Goal: Task Accomplishment & Management: Use online tool/utility

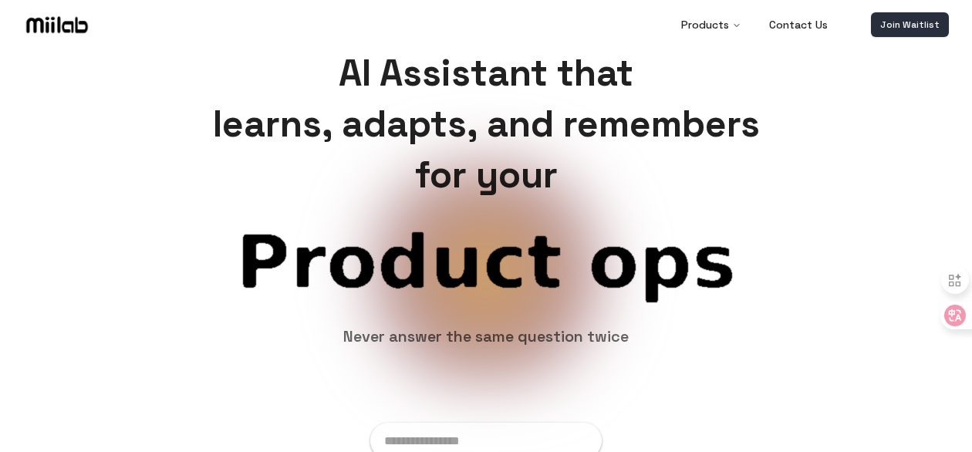
click at [900, 22] on link "Join Waitlist" at bounding box center [910, 24] width 78 height 25
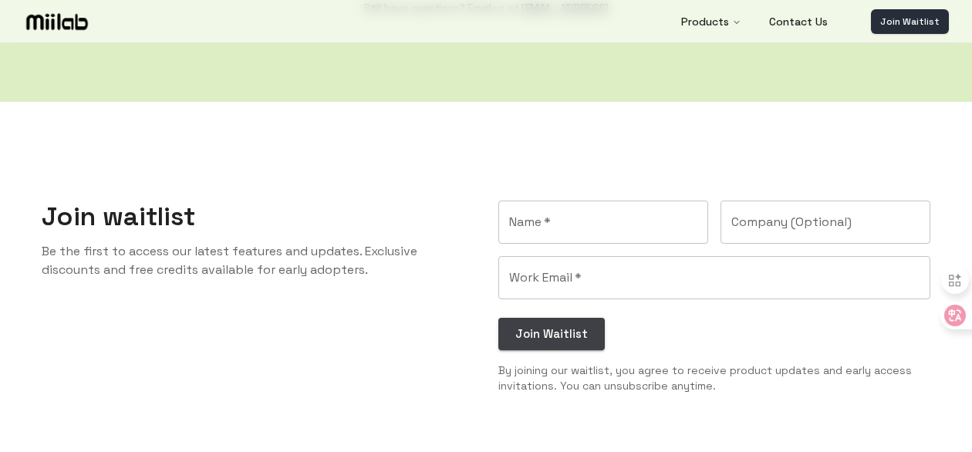
scroll to position [3075, 0]
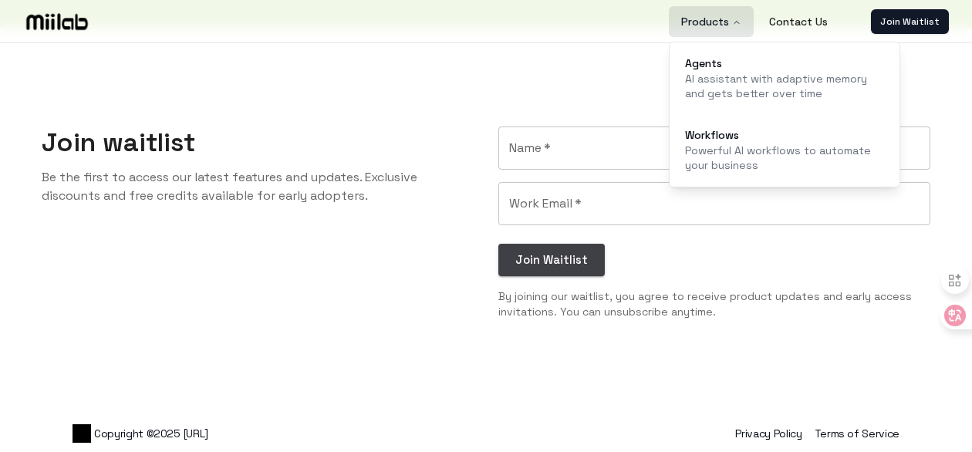
click at [712, 21] on button "Products" at bounding box center [711, 21] width 85 height 31
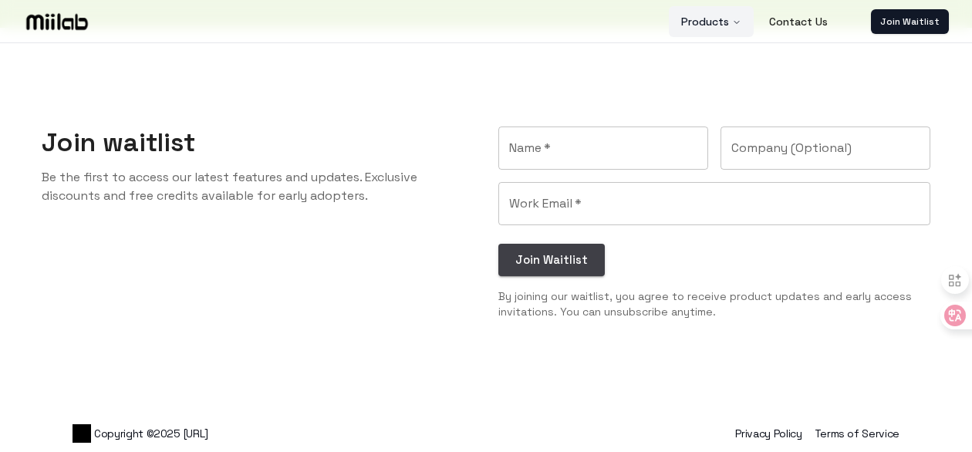
click at [719, 31] on button "Products" at bounding box center [711, 21] width 85 height 31
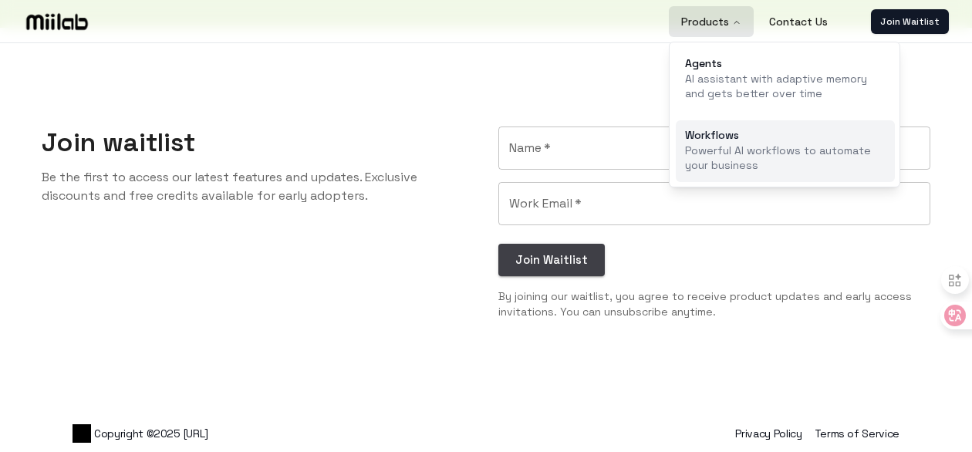
click at [703, 123] on link "Workflows Powerful AI workflows to automate your business" at bounding box center [785, 151] width 219 height 63
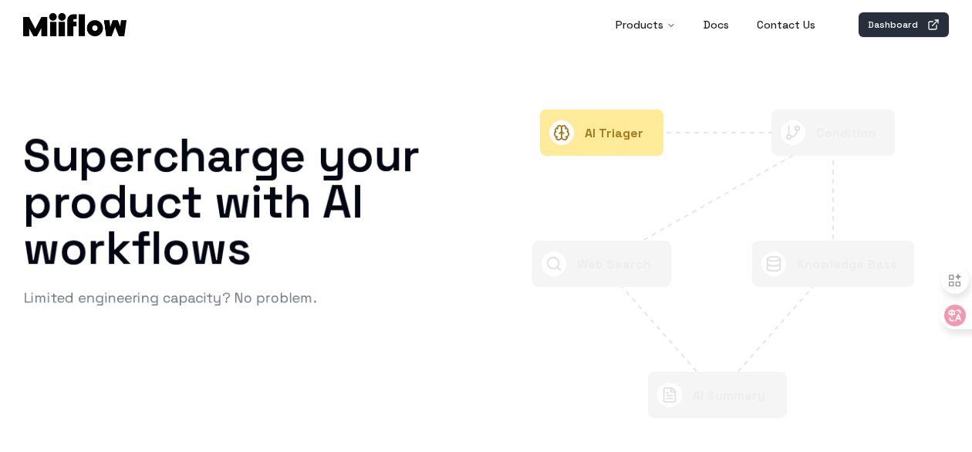
click at [893, 22] on link "Dashboard" at bounding box center [904, 24] width 90 height 25
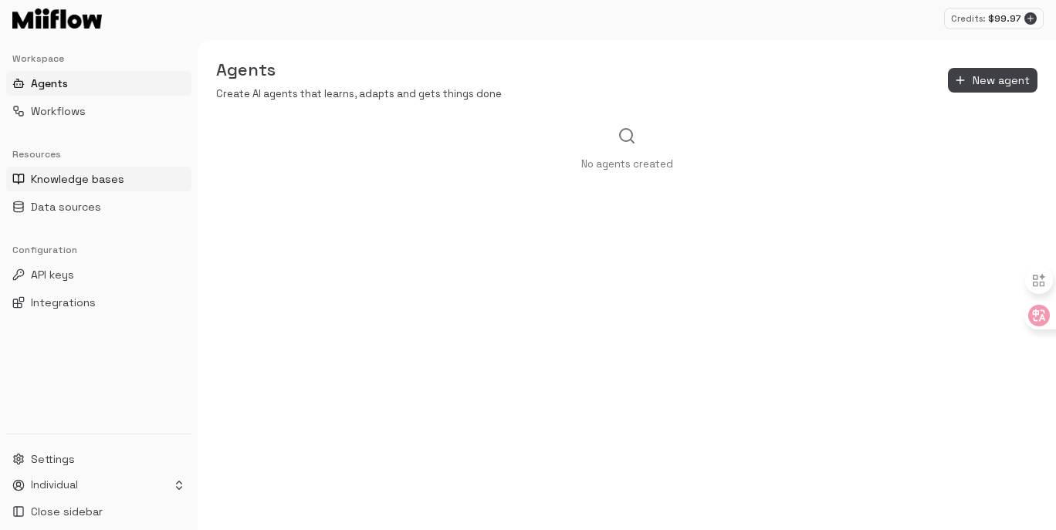
click at [97, 175] on span "Knowledge bases" at bounding box center [77, 178] width 93 height 15
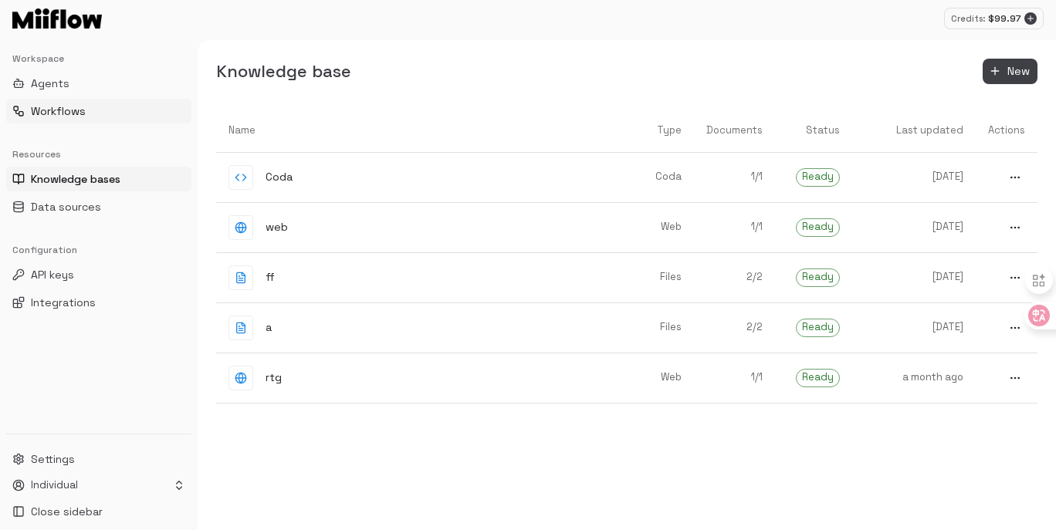
click at [71, 118] on span "Workflows" at bounding box center [58, 110] width 55 height 15
click at [43, 107] on span "Workflows" at bounding box center [58, 110] width 55 height 15
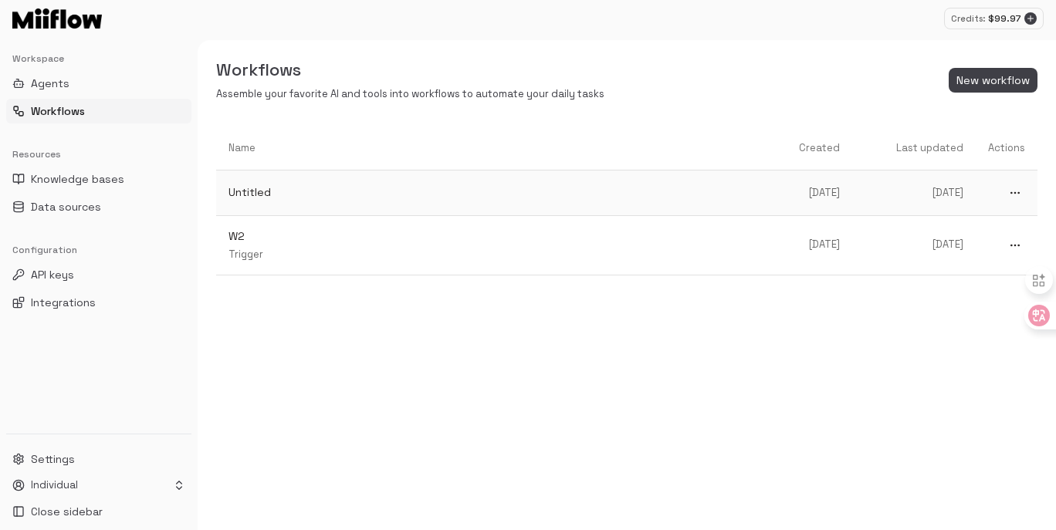
click at [414, 188] on p "Untitled" at bounding box center [495, 192] width 534 height 16
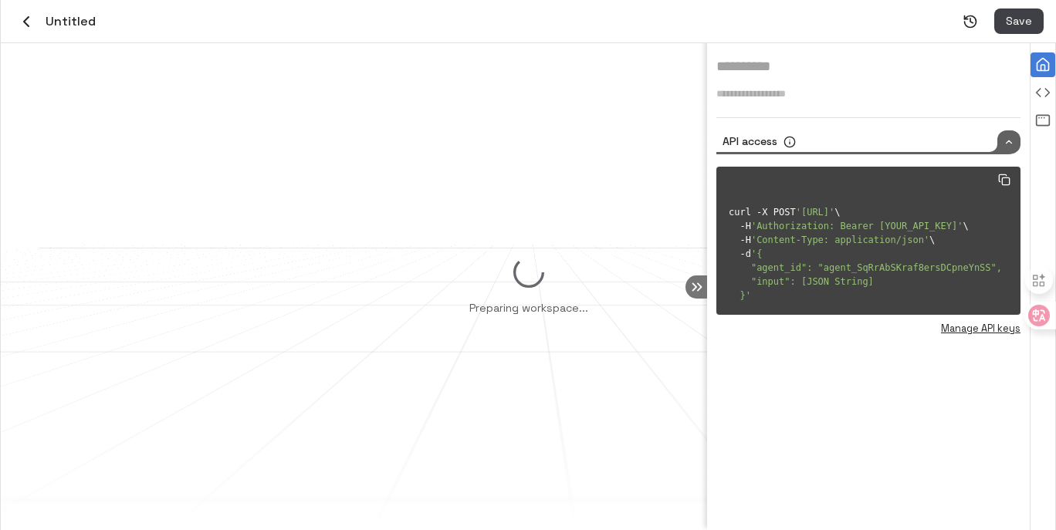
type input "********"
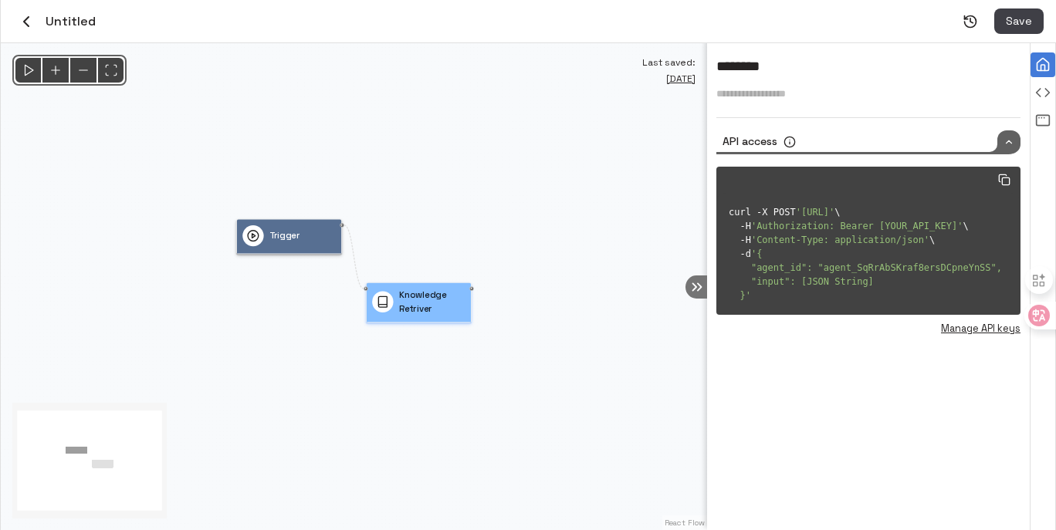
click at [437, 315] on p "Knowledge Retriver" at bounding box center [432, 302] width 66 height 26
click at [437, 315] on div "Knowledge Retriver" at bounding box center [419, 302] width 104 height 39
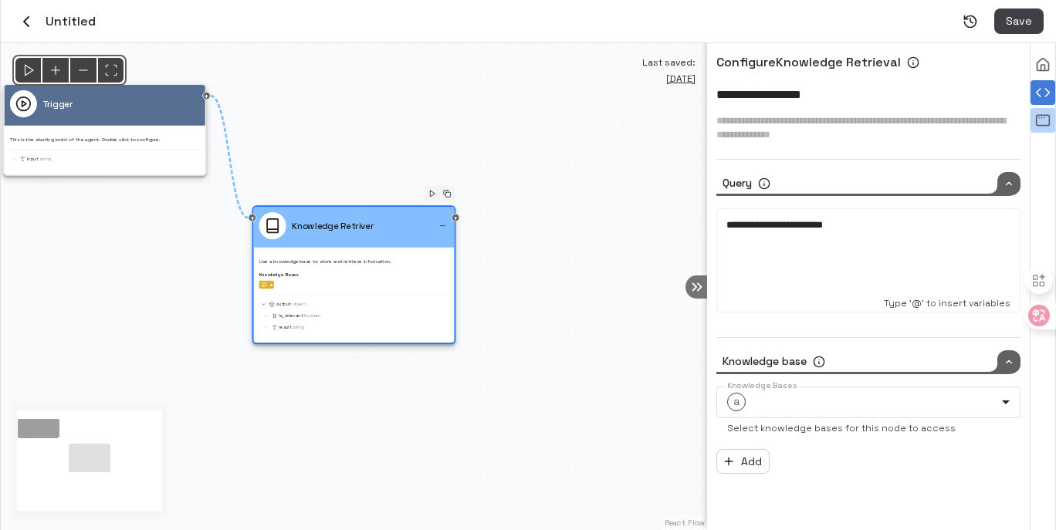
click at [972, 118] on icon "View all agent runs" at bounding box center [1042, 120] width 15 height 15
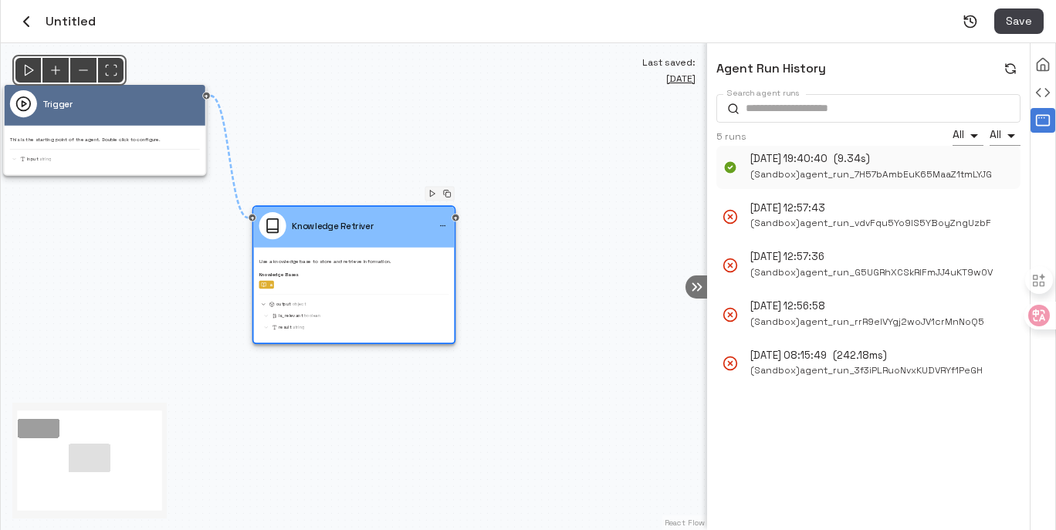
click at [826, 161] on p "[DATE] 19:40:40" at bounding box center [788, 159] width 77 height 15
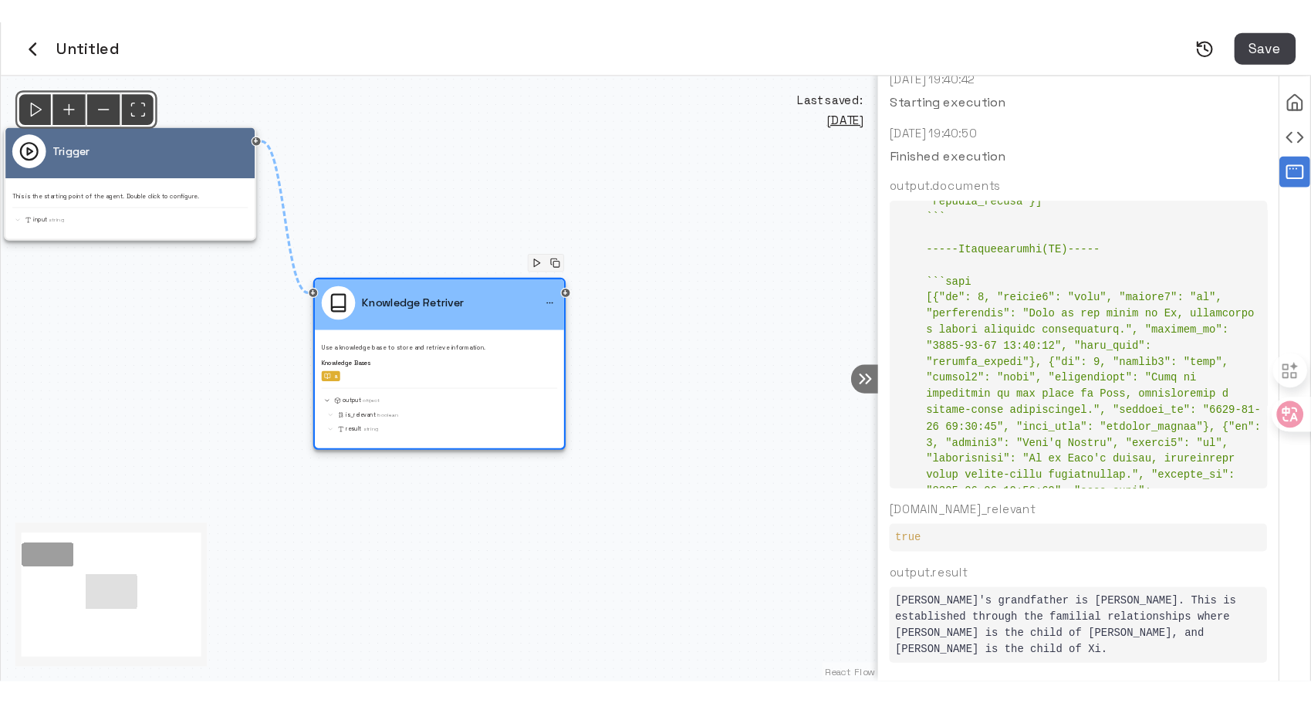
scroll to position [139, 0]
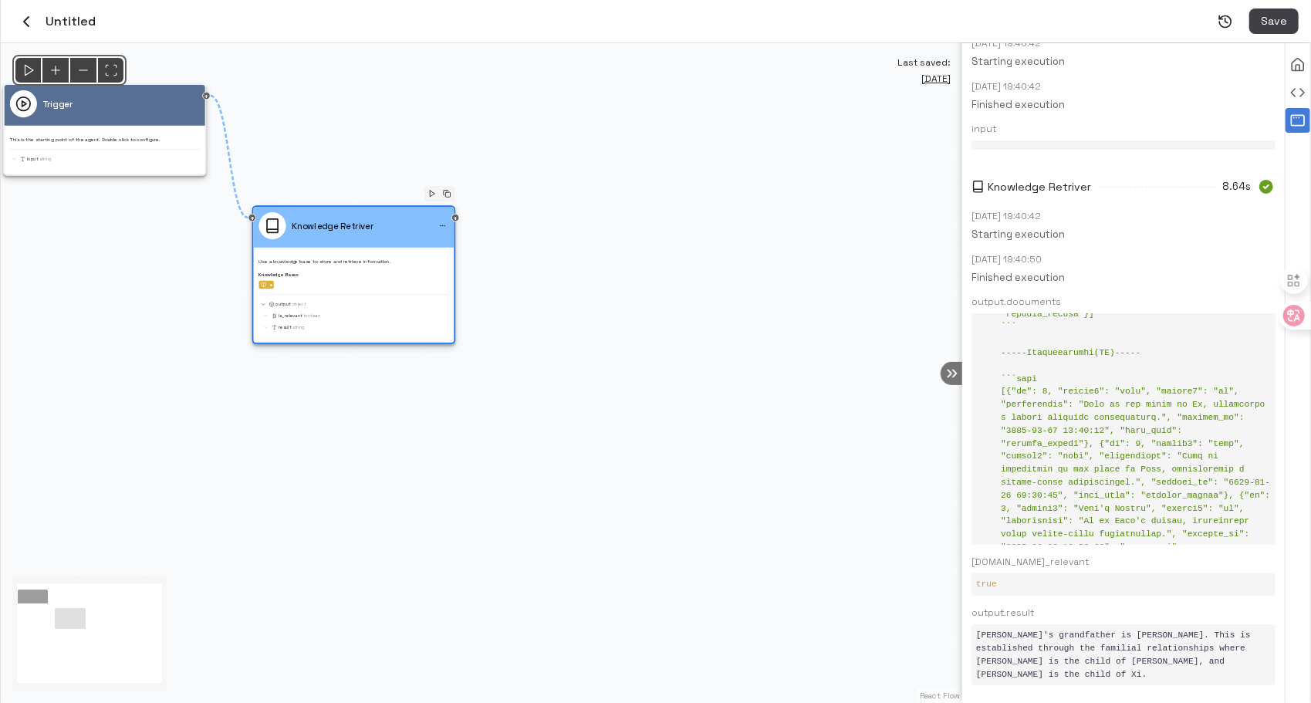
click at [28, 17] on icon "button" at bounding box center [26, 21] width 5 height 9
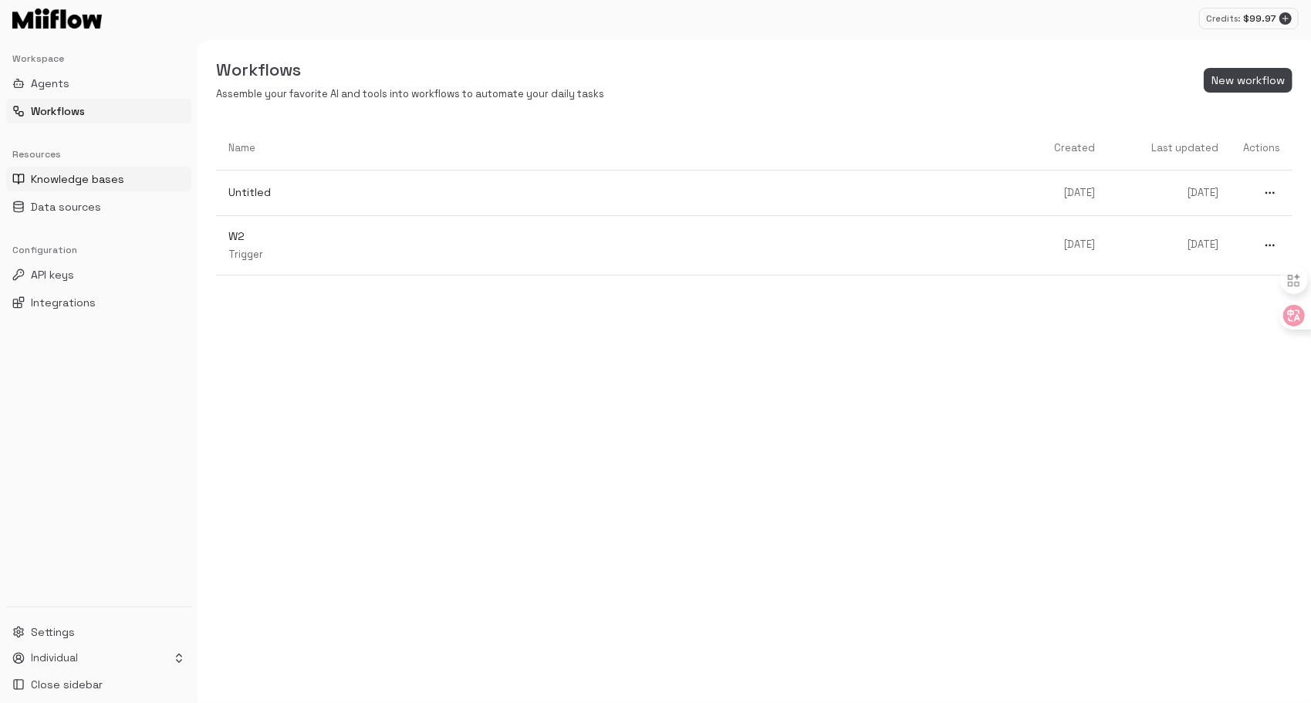
click at [139, 178] on button "Knowledge bases" at bounding box center [98, 179] width 185 height 25
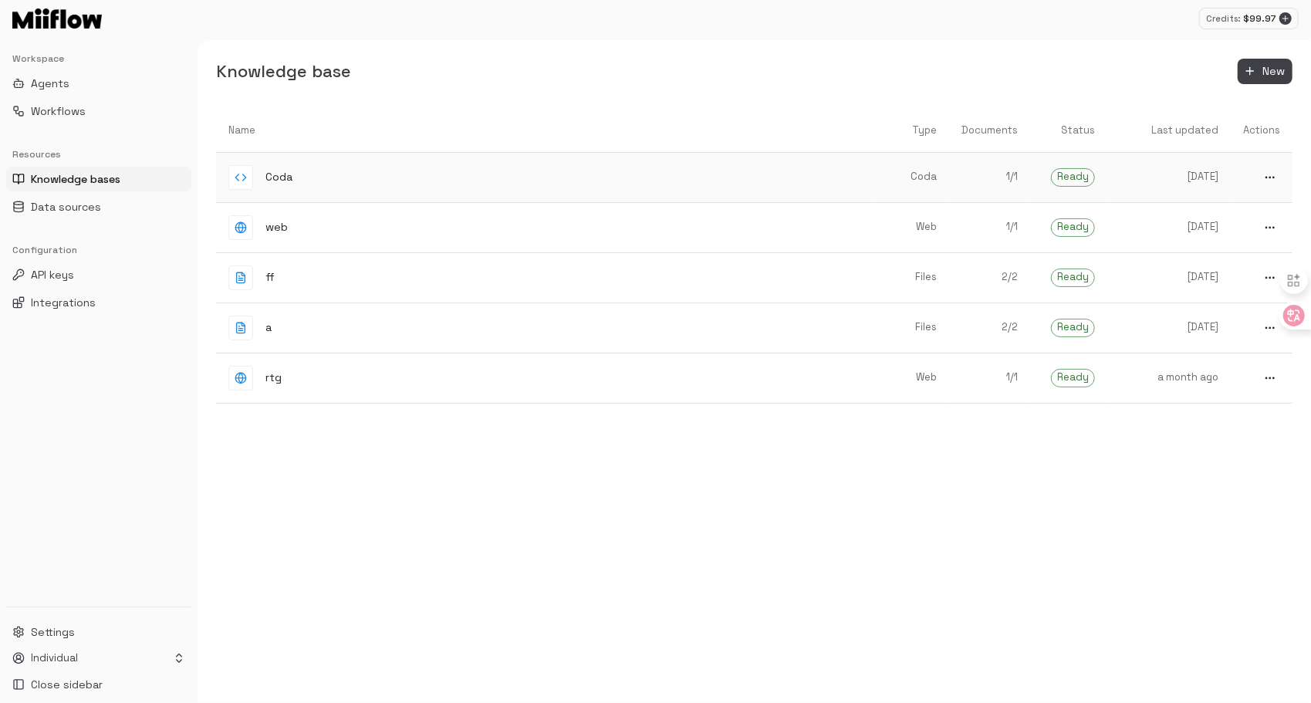
click at [387, 181] on div "Coda" at bounding box center [543, 177] width 631 height 25
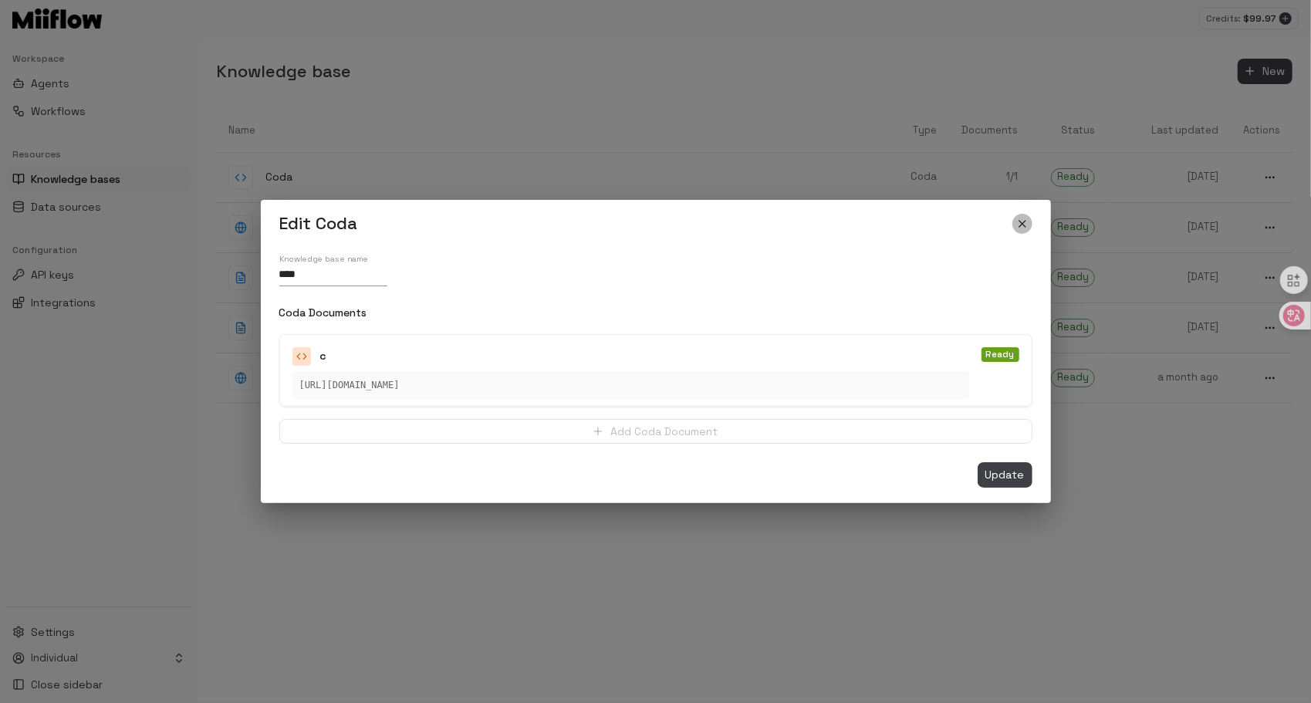
click at [972, 225] on icon "close" at bounding box center [1022, 224] width 12 height 12
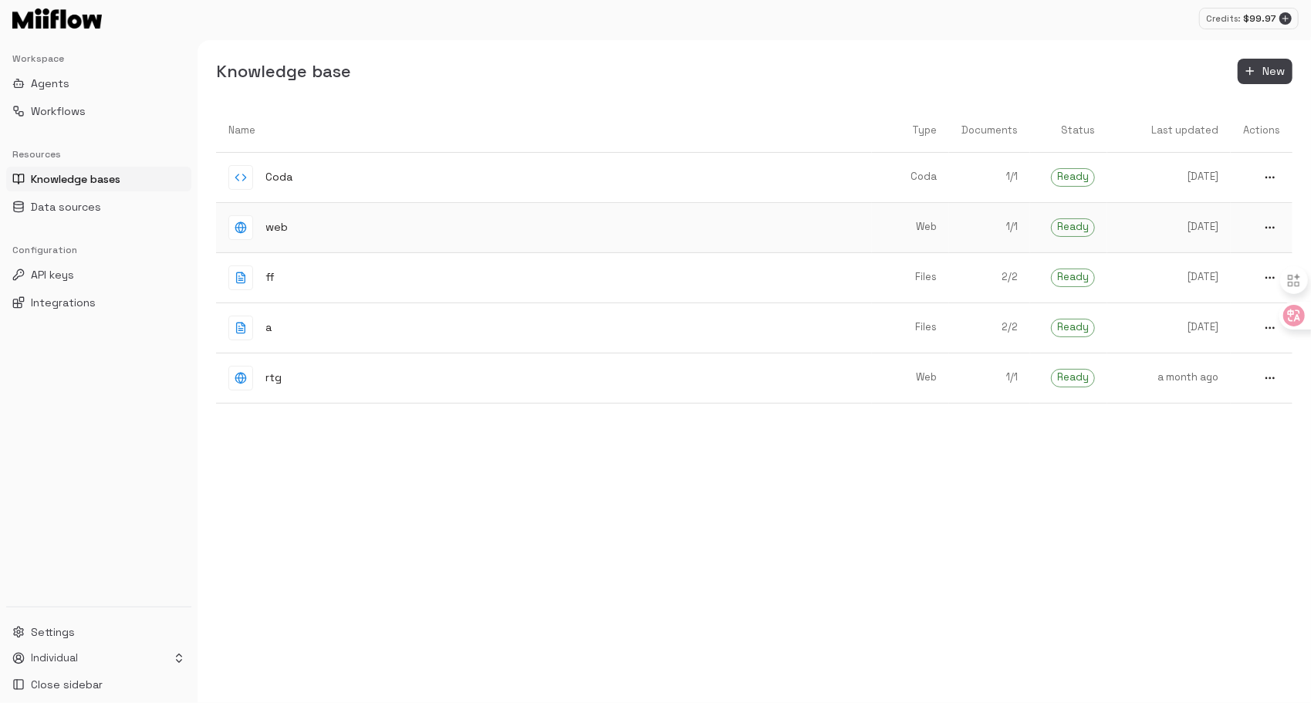
click at [330, 225] on div "web" at bounding box center [543, 227] width 631 height 25
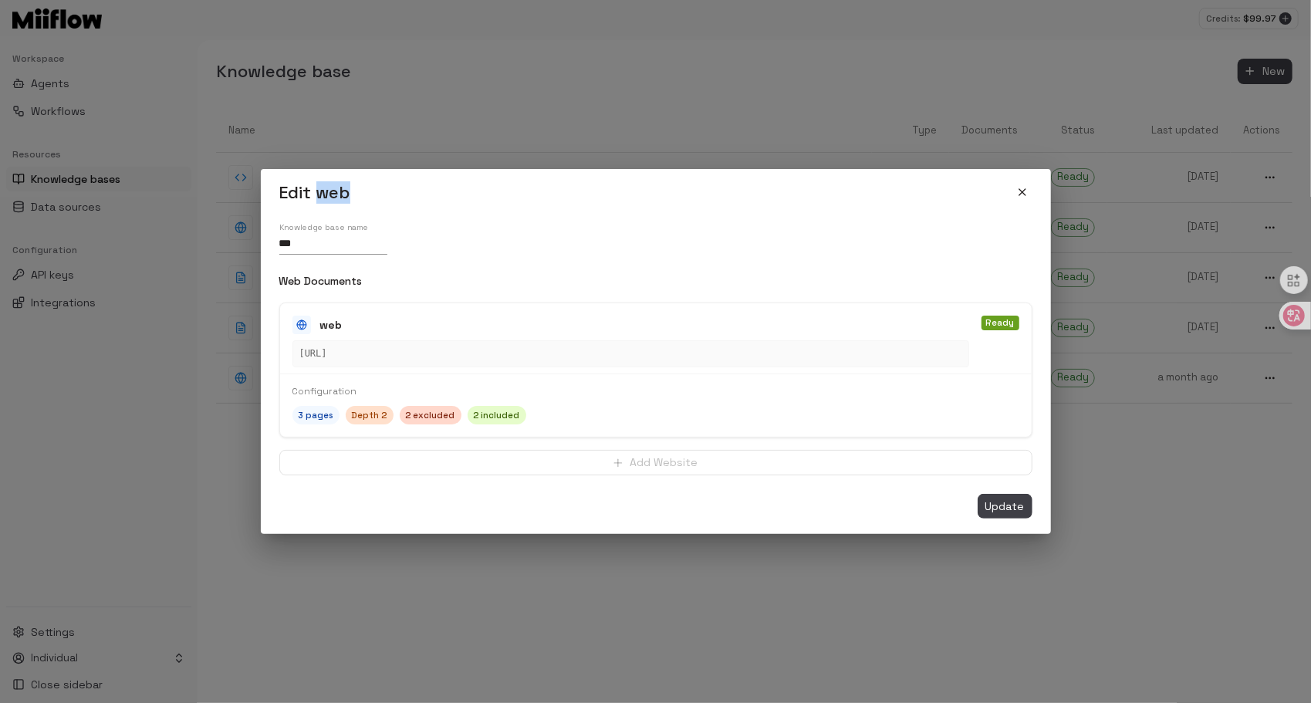
drag, startPoint x: 320, startPoint y: 196, endPoint x: 381, endPoint y: 189, distance: 62.1
click at [381, 189] on div "Edit web" at bounding box center [655, 192] width 753 height 22
drag, startPoint x: 381, startPoint y: 189, endPoint x: 635, endPoint y: 222, distance: 256.1
click at [635, 222] on div "Knowledge base name *** Web Documents web [URL] Ready Configuration 3 pages Dep…" at bounding box center [655, 367] width 753 height 303
drag, startPoint x: 315, startPoint y: 193, endPoint x: 372, endPoint y: 192, distance: 57.1
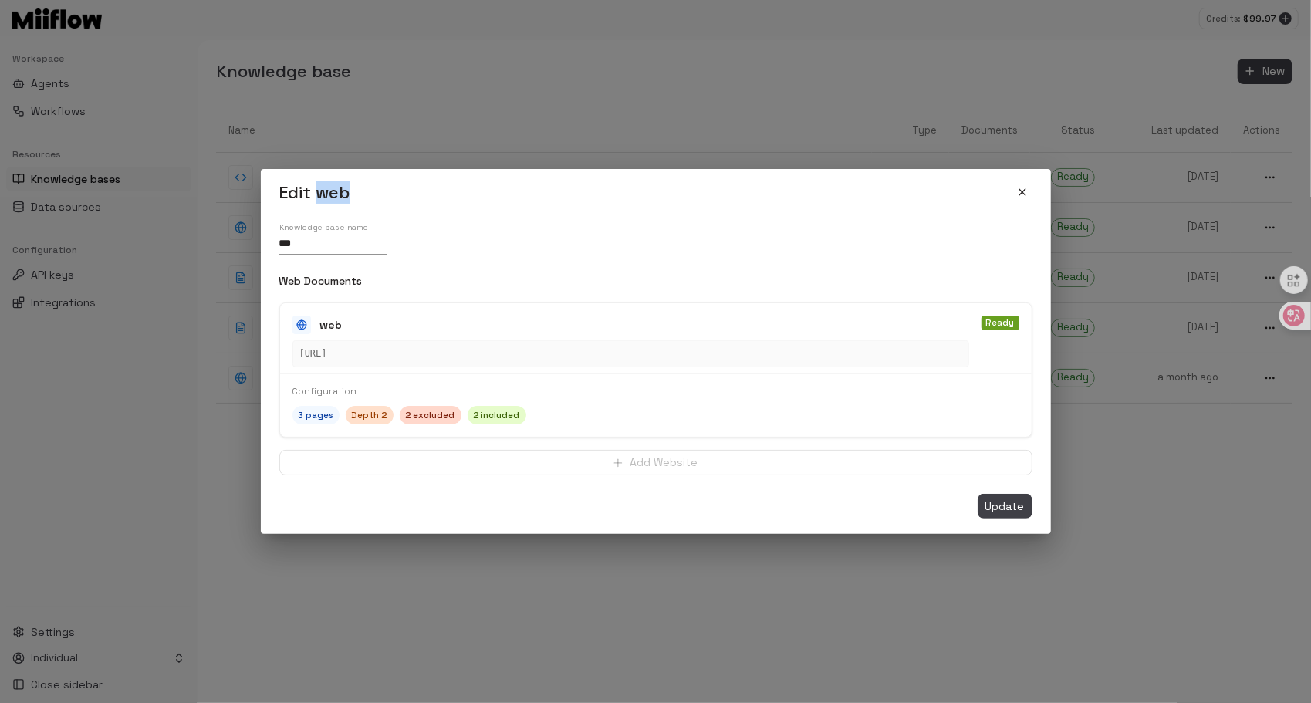
click at [372, 192] on div "Edit web" at bounding box center [655, 192] width 753 height 22
drag, startPoint x: 372, startPoint y: 192, endPoint x: 590, endPoint y: 236, distance: 222.8
click at [590, 239] on div "Knowledge base name ***" at bounding box center [655, 238] width 753 height 32
click at [972, 185] on button "close" at bounding box center [1023, 192] width 20 height 20
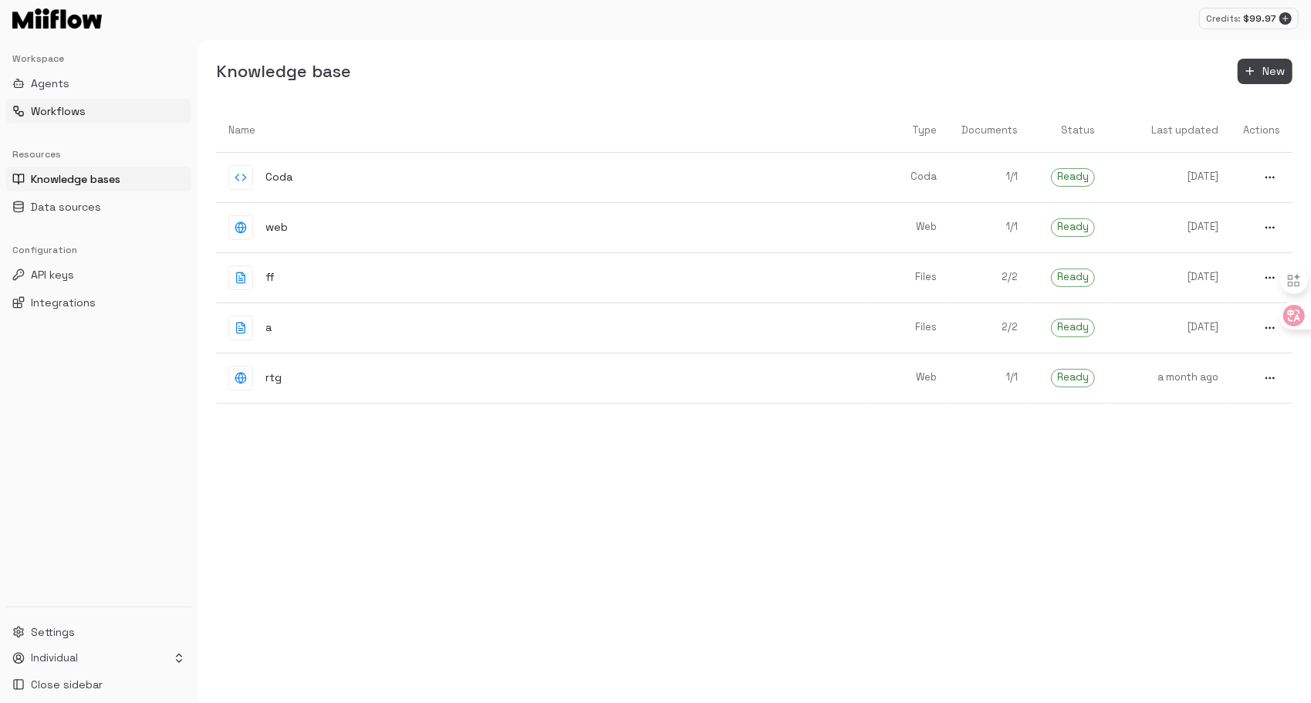
click at [96, 113] on button "Workflows" at bounding box center [98, 111] width 185 height 25
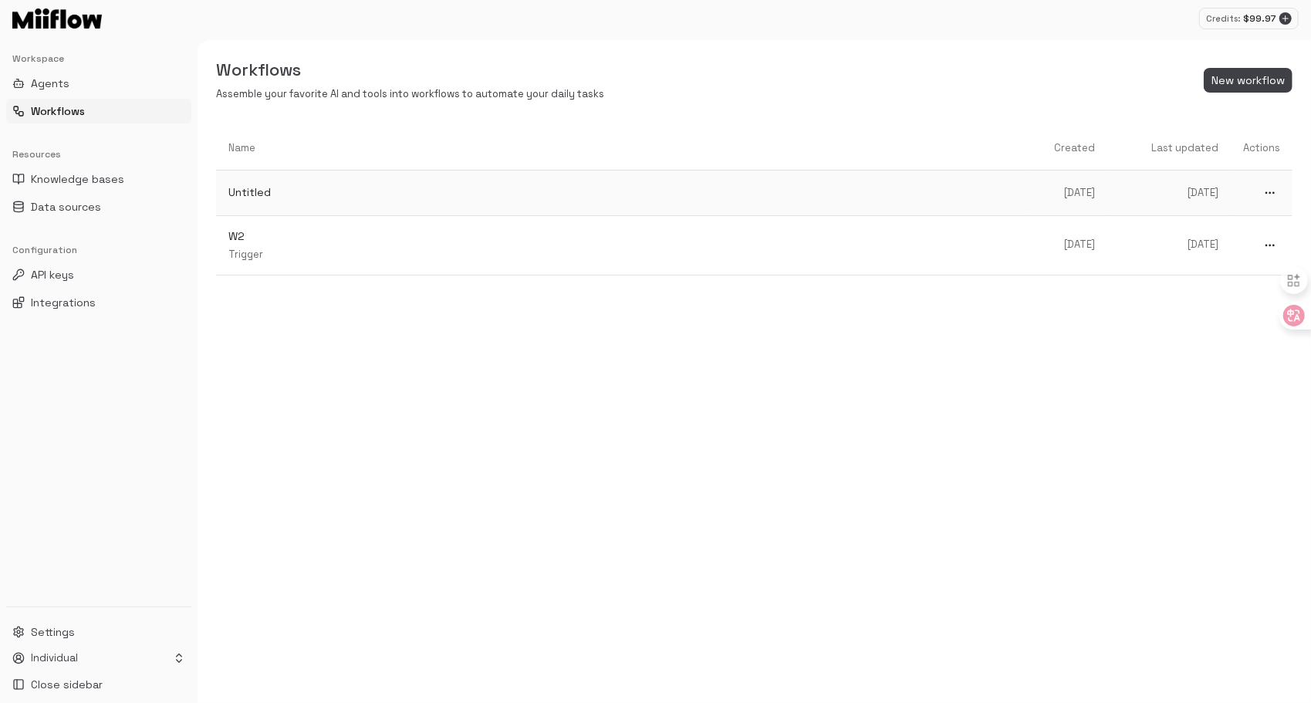
click at [404, 198] on p "Untitled" at bounding box center [623, 192] width 790 height 16
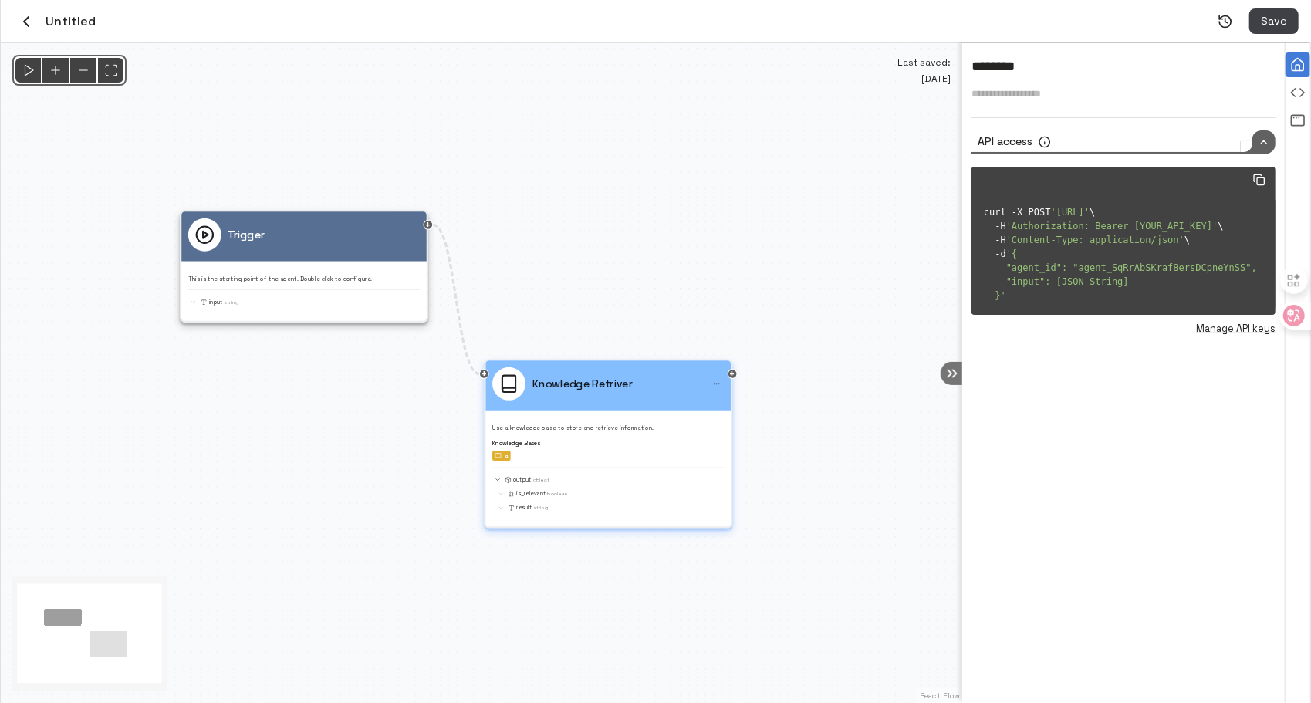
click at [633, 377] on div "Knowledge Retriver" at bounding box center [608, 383] width 232 height 33
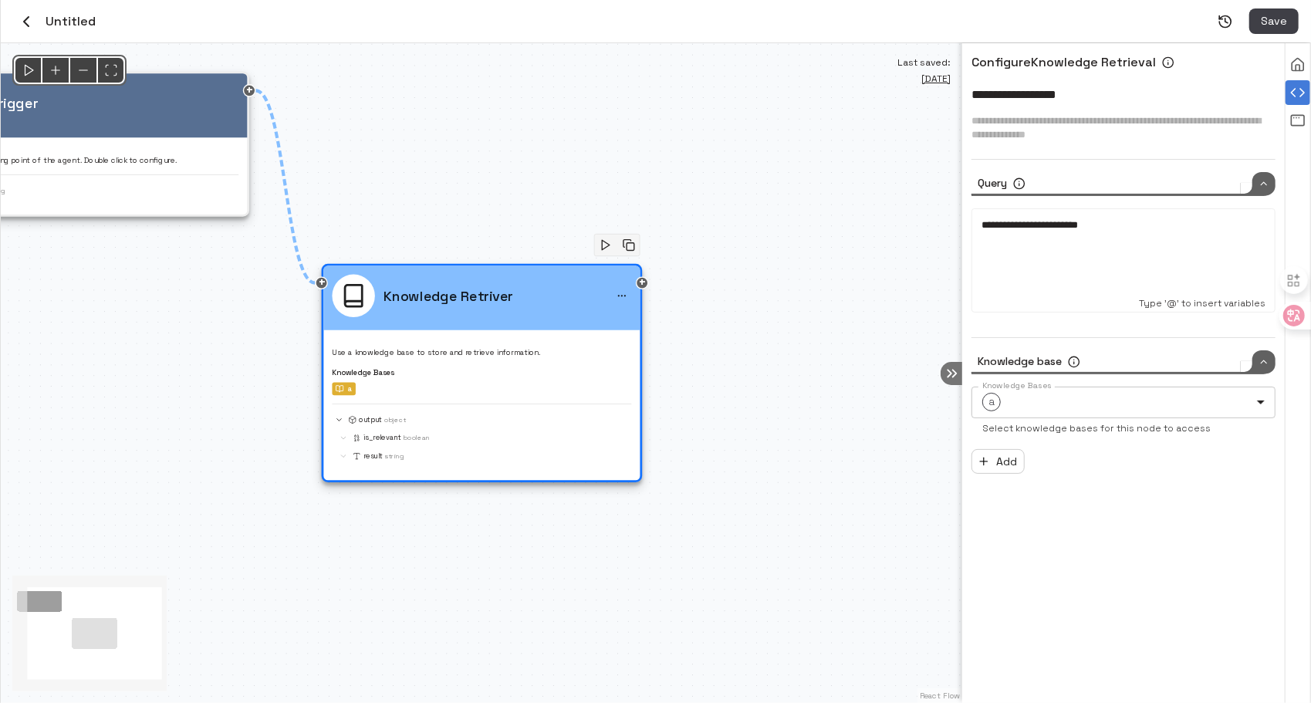
click at [972, 403] on body "**********" at bounding box center [655, 351] width 1311 height 703
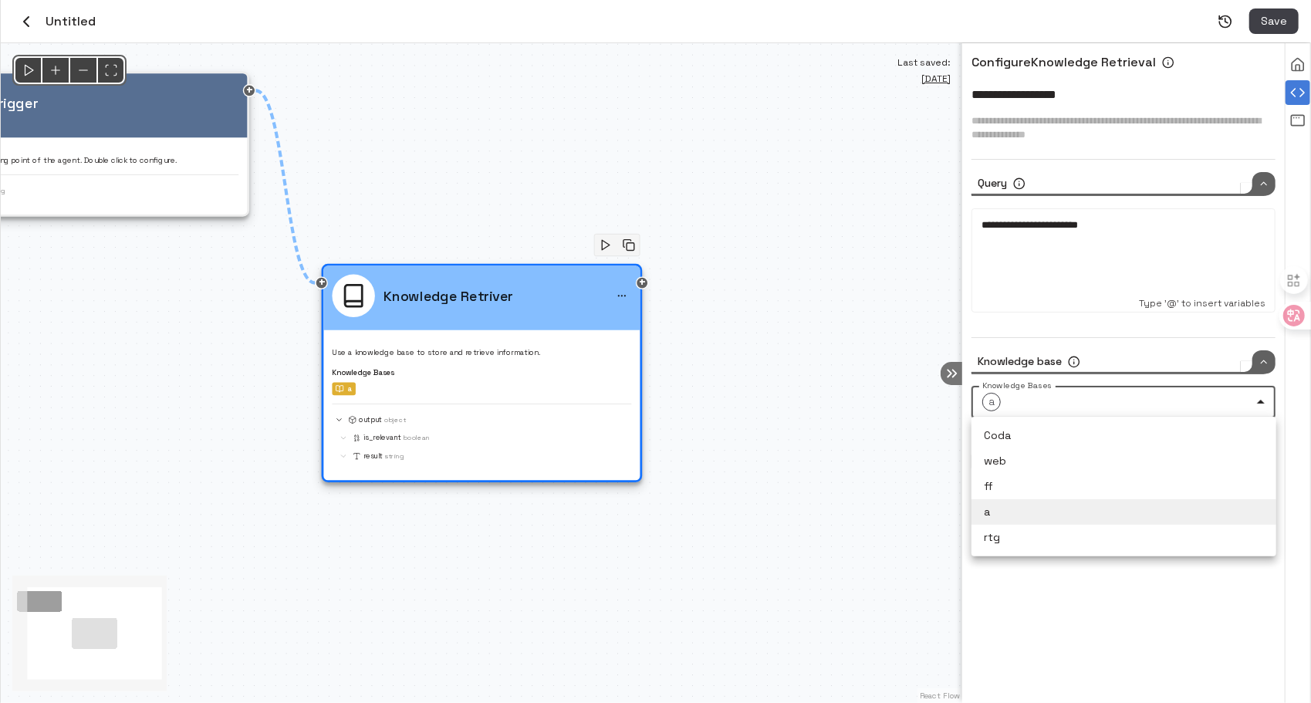
click at [972, 397] on div at bounding box center [655, 351] width 1311 height 703
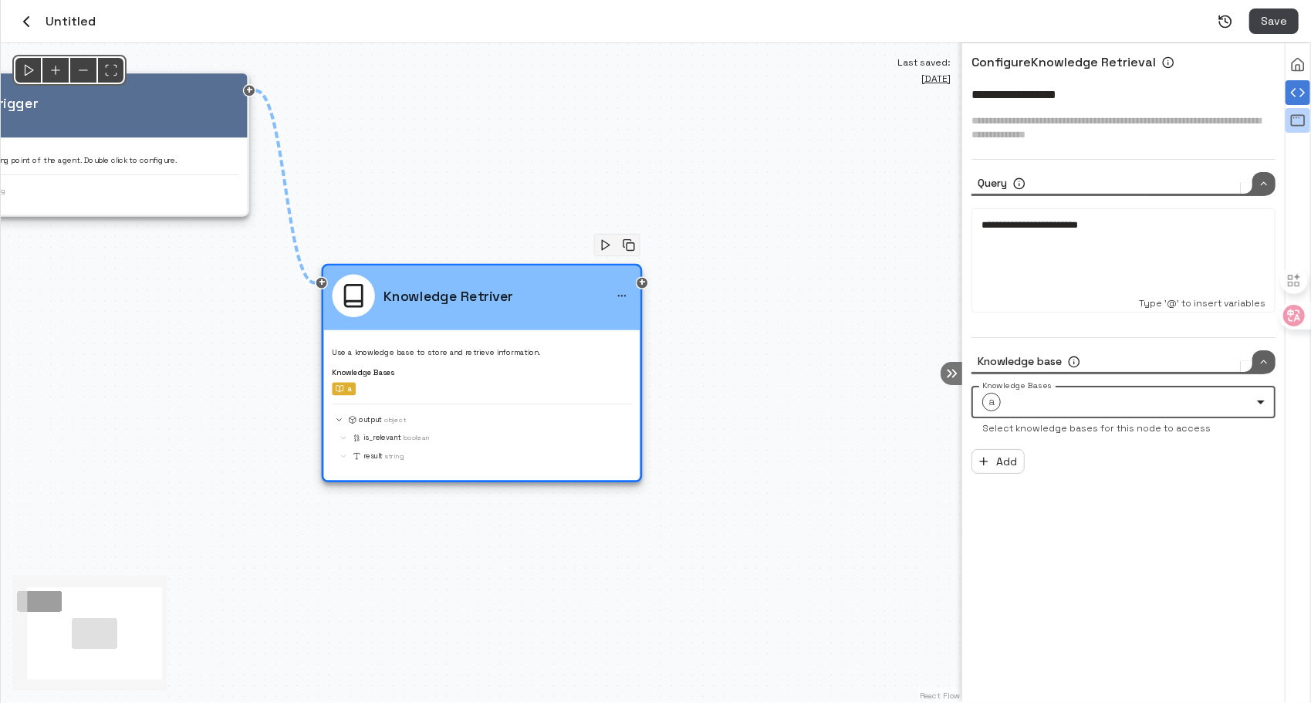
click at [972, 126] on div "View all agent runs" at bounding box center [1298, 120] width 25 height 25
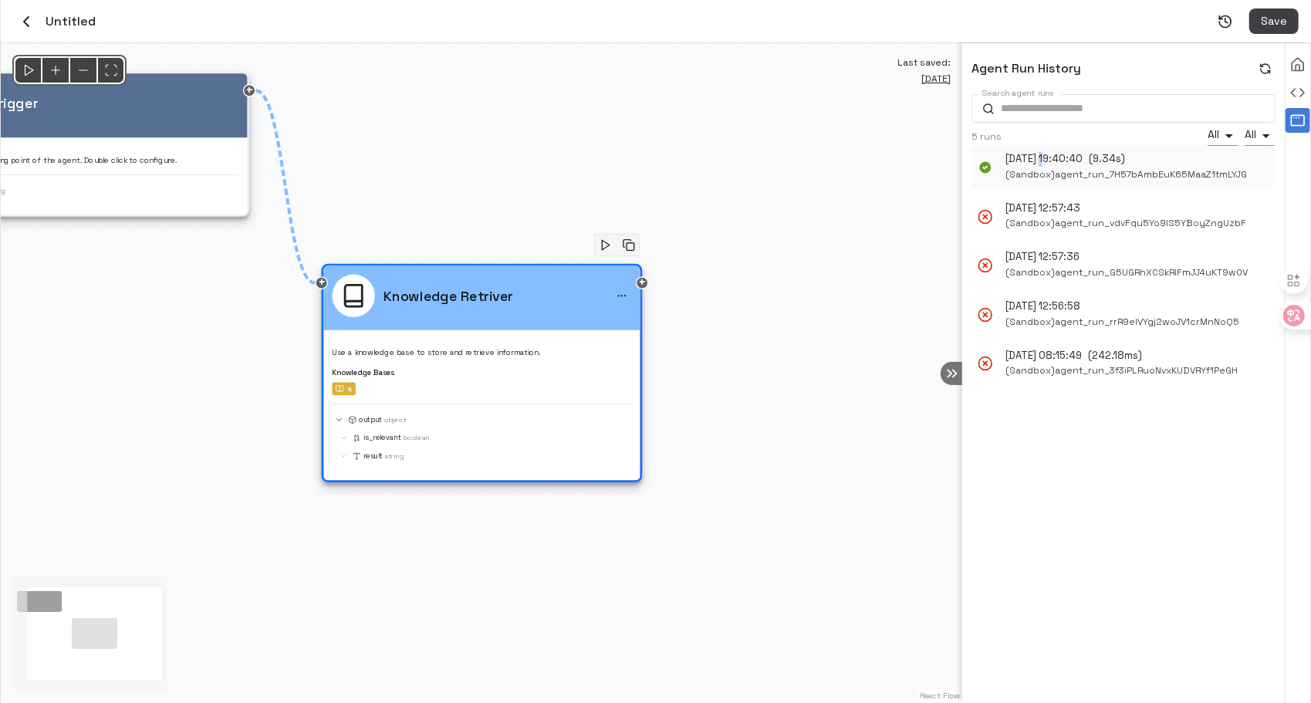
click at [972, 155] on p "[DATE] 19:40:40" at bounding box center [1044, 159] width 77 height 15
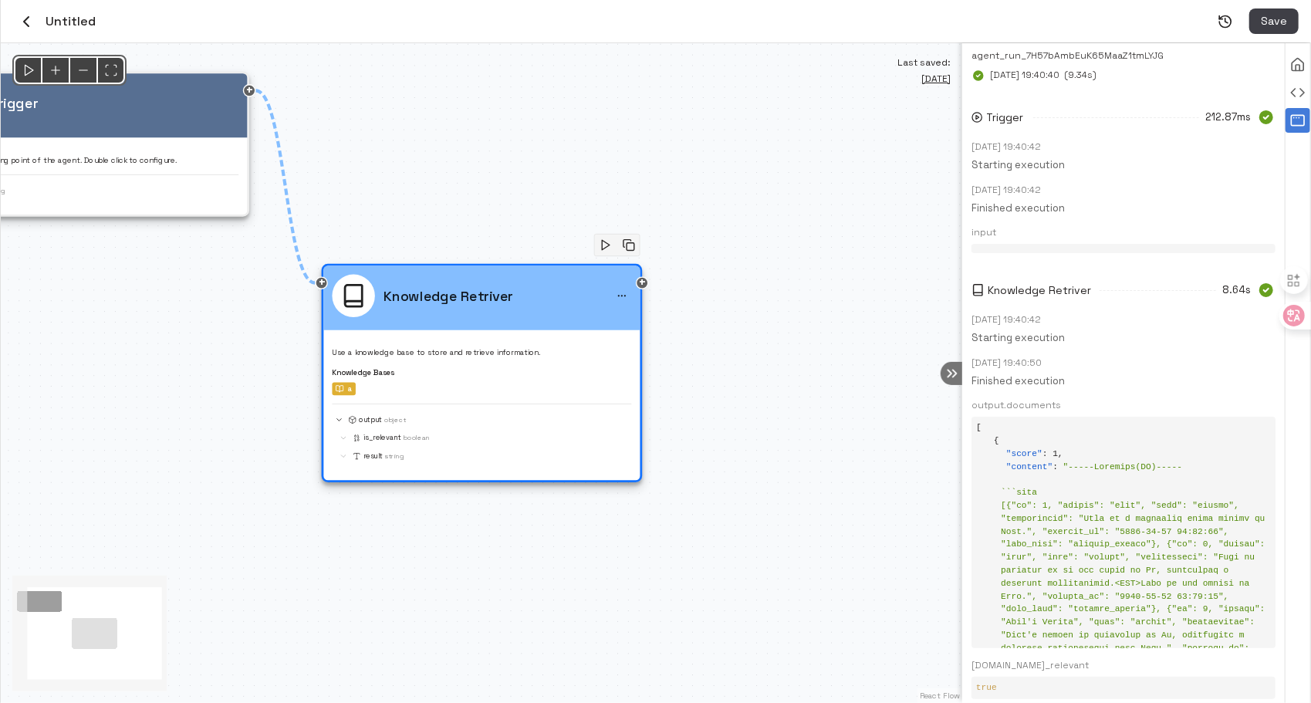
scroll to position [77, 0]
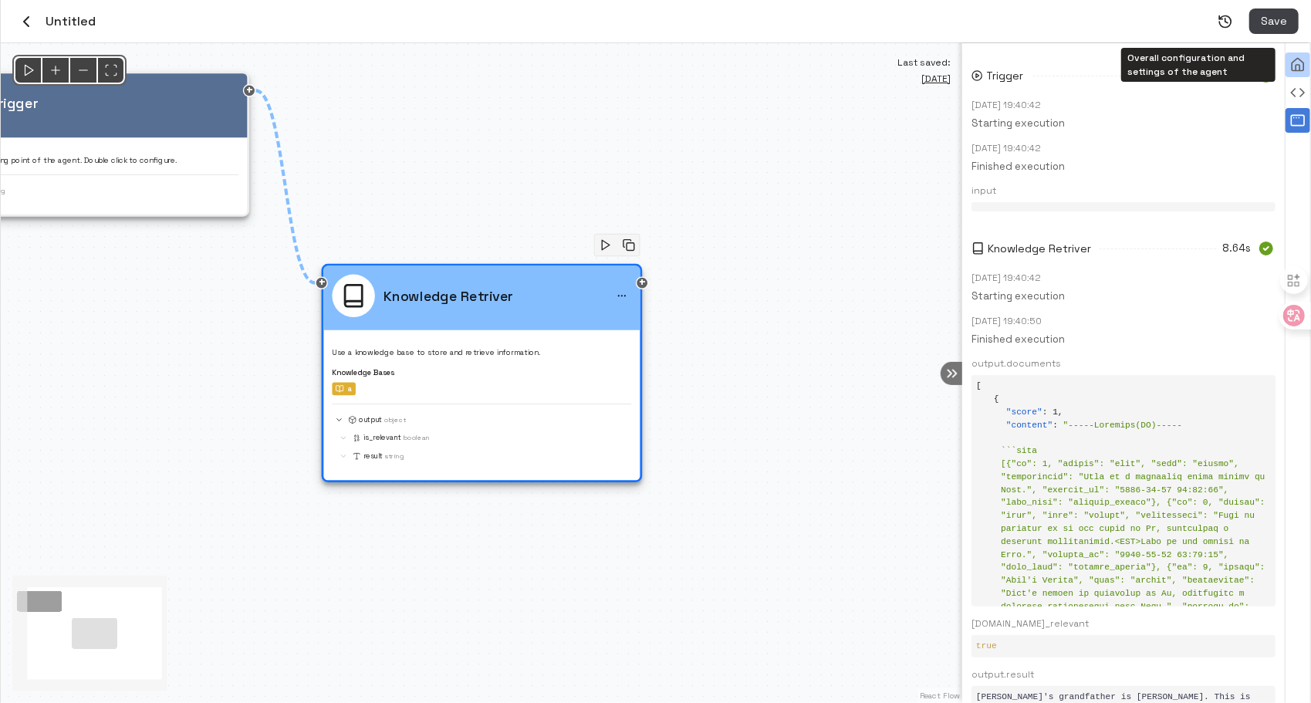
click at [972, 68] on icon "Overall configuration and settings of the agent" at bounding box center [1299, 68] width 4 height 6
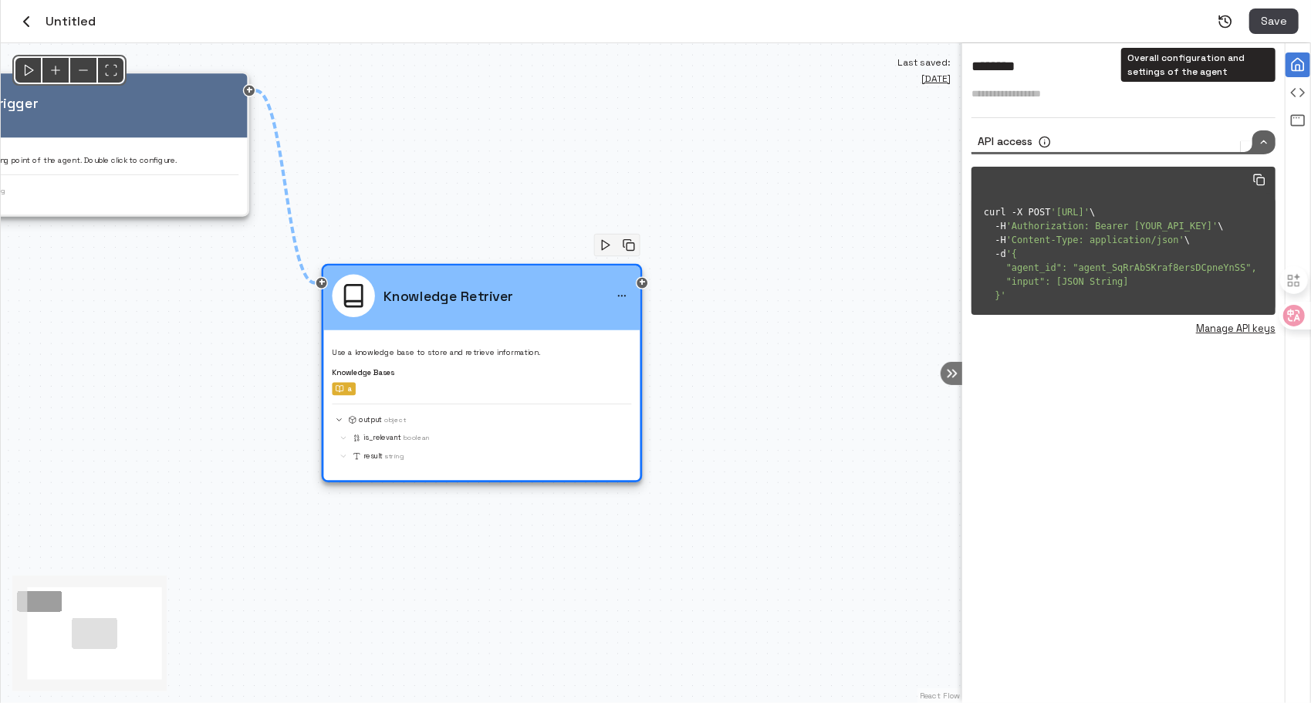
scroll to position [0, 0]
click at [972, 81] on div "Configure a node" at bounding box center [1298, 92] width 25 height 25
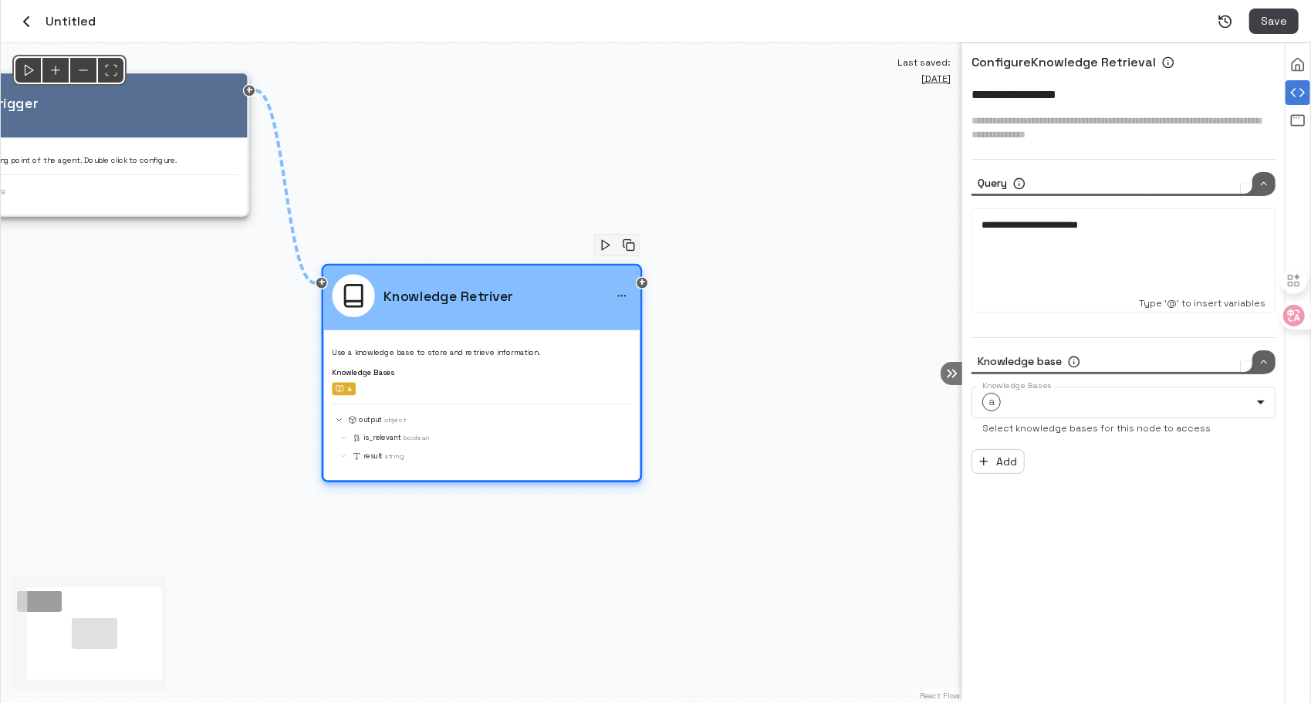
click at [414, 344] on div "Use a knowledge base to store and retrieve information. Knowledge Bases a outpu…" at bounding box center [482, 401] width 299 height 124
drag, startPoint x: 1149, startPoint y: 235, endPoint x: 999, endPoint y: 227, distance: 150.7
click at [972, 227] on div "**********" at bounding box center [1124, 256] width 284 height 77
click at [972, 243] on div "**********" at bounding box center [1124, 256] width 284 height 77
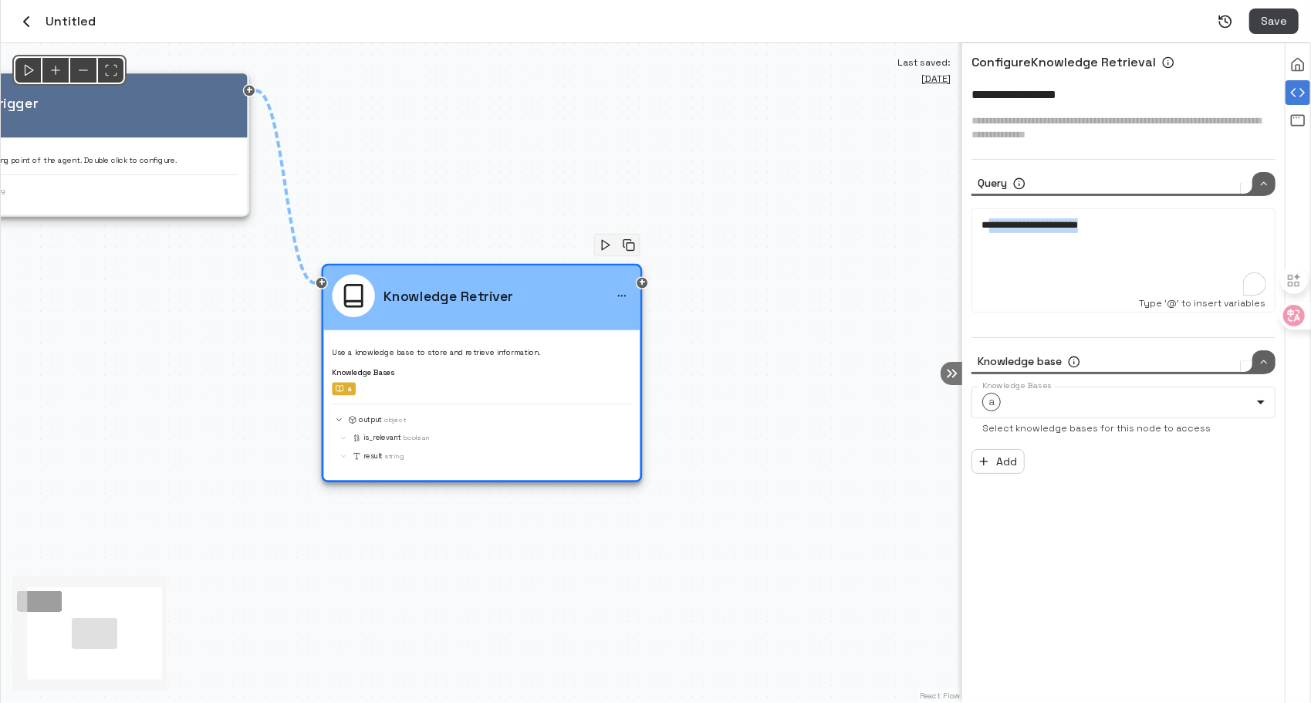
click at [972, 229] on p "**********" at bounding box center [1124, 225] width 284 height 15
click at [972, 120] on div "View all agent runs" at bounding box center [1298, 120] width 25 height 25
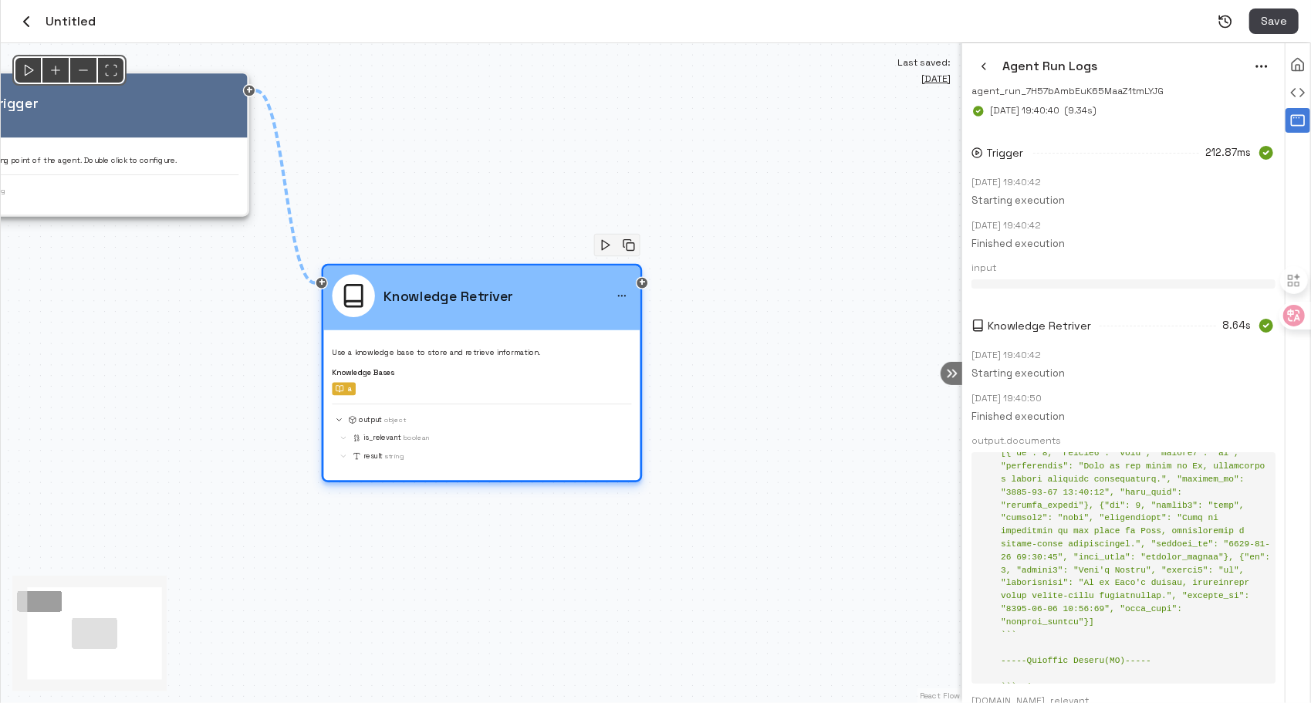
click at [576, 296] on div "Knowledge Retriver" at bounding box center [482, 296] width 299 height 42
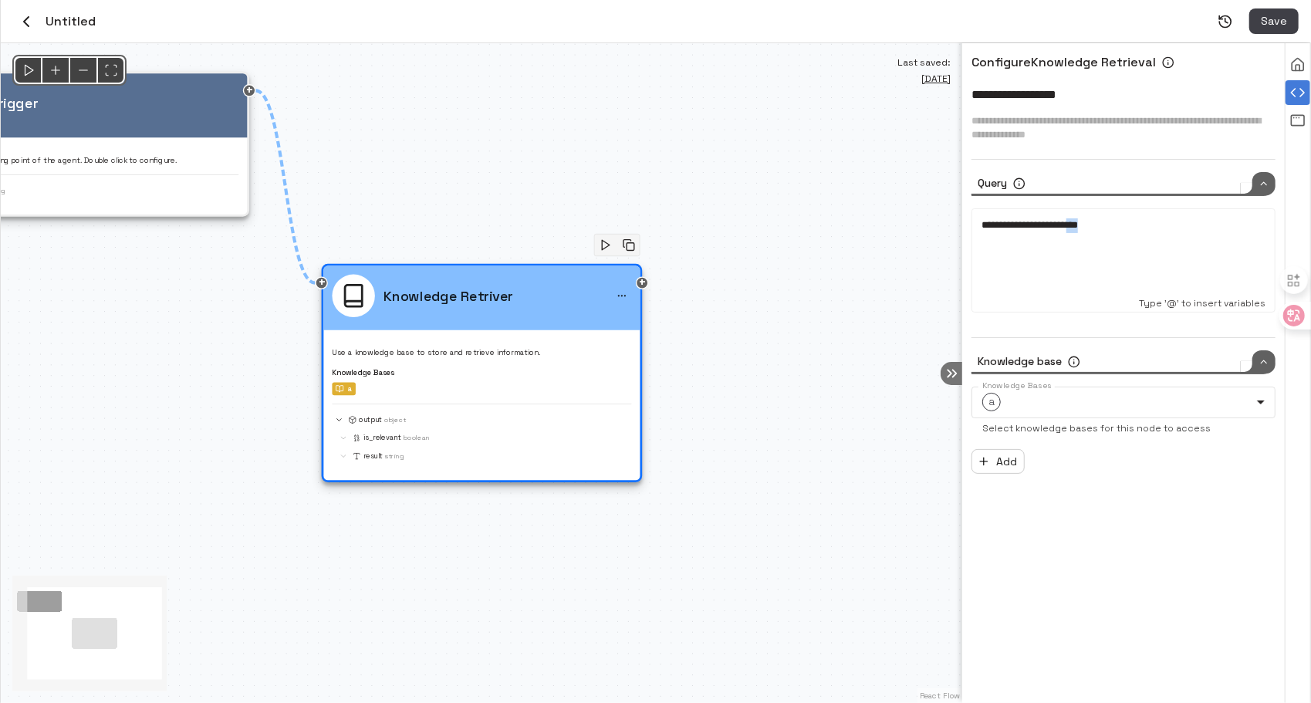
click at [972, 224] on div "**********" at bounding box center [1124, 256] width 284 height 77
click at [972, 122] on rect "View all agent runs" at bounding box center [1298, 120] width 13 height 10
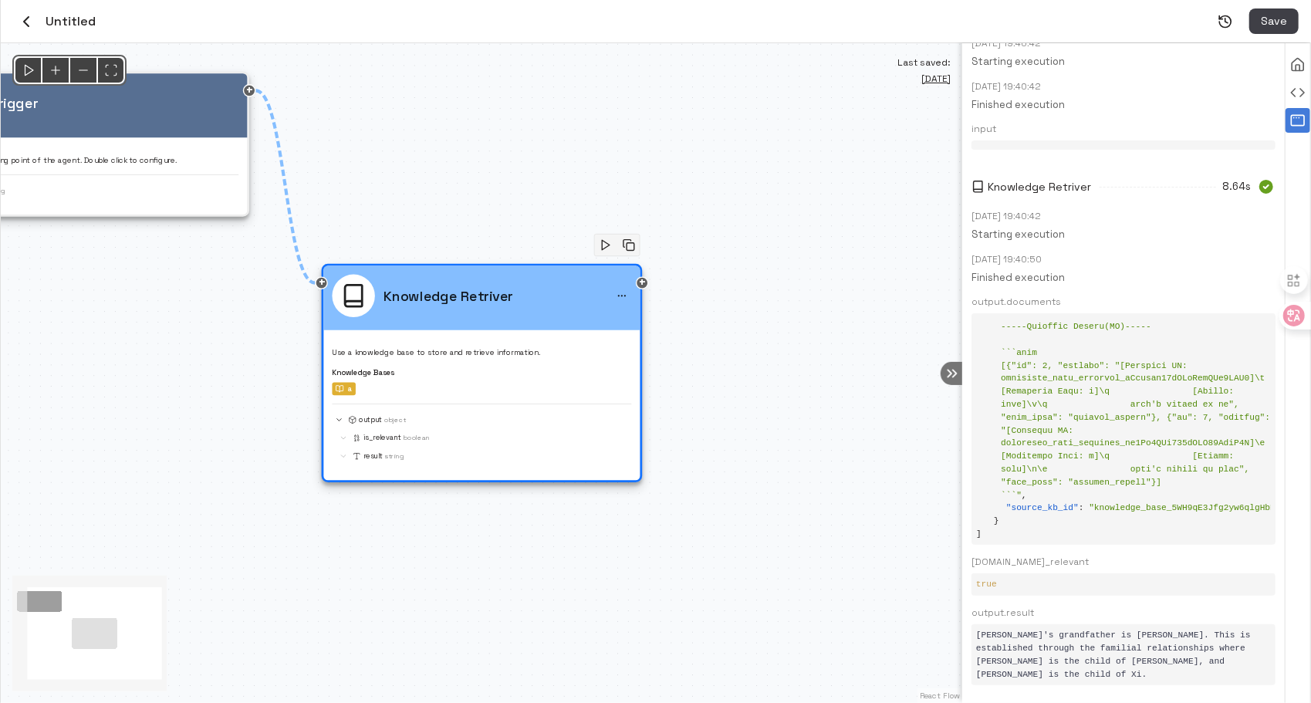
scroll to position [617, 0]
drag, startPoint x: 975, startPoint y: 635, endPoint x: 1097, endPoint y: 631, distance: 122.8
click at [972, 451] on div "[PERSON_NAME]'s grandfather is [PERSON_NAME]. This is established through the f…" at bounding box center [1124, 654] width 304 height 61
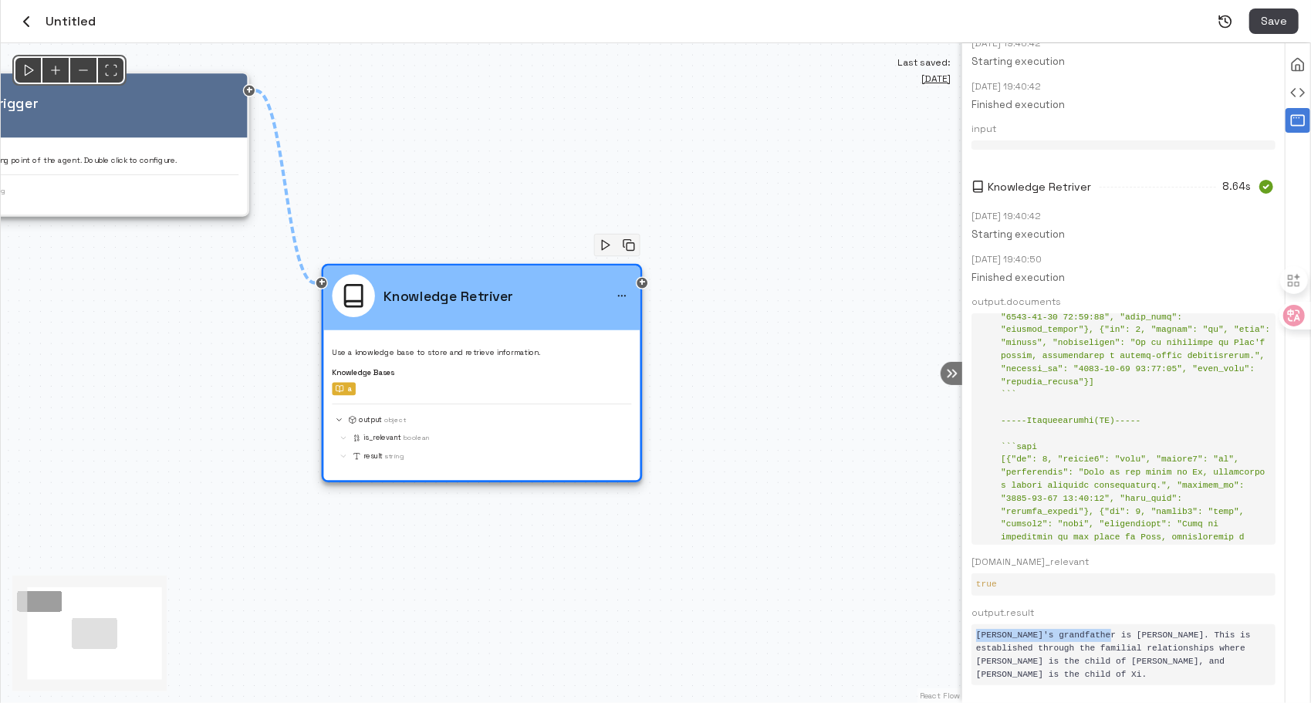
scroll to position [232, 0]
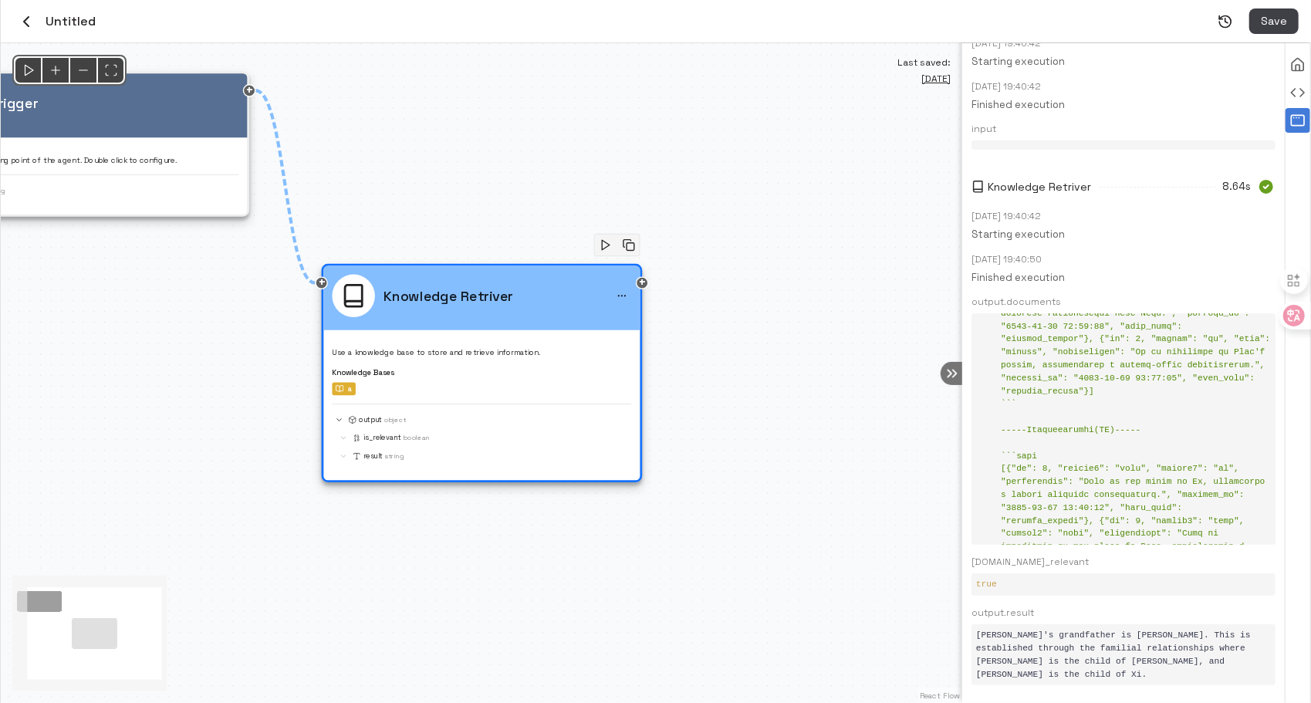
click at [972, 448] on div "" content " : " " ," at bounding box center [1136, 489] width 270 height 726
drag, startPoint x: 1005, startPoint y: 428, endPoint x: 1122, endPoint y: 424, distance: 117.4
click at [972, 424] on div "" content " : " " ," at bounding box center [1136, 489] width 270 height 726
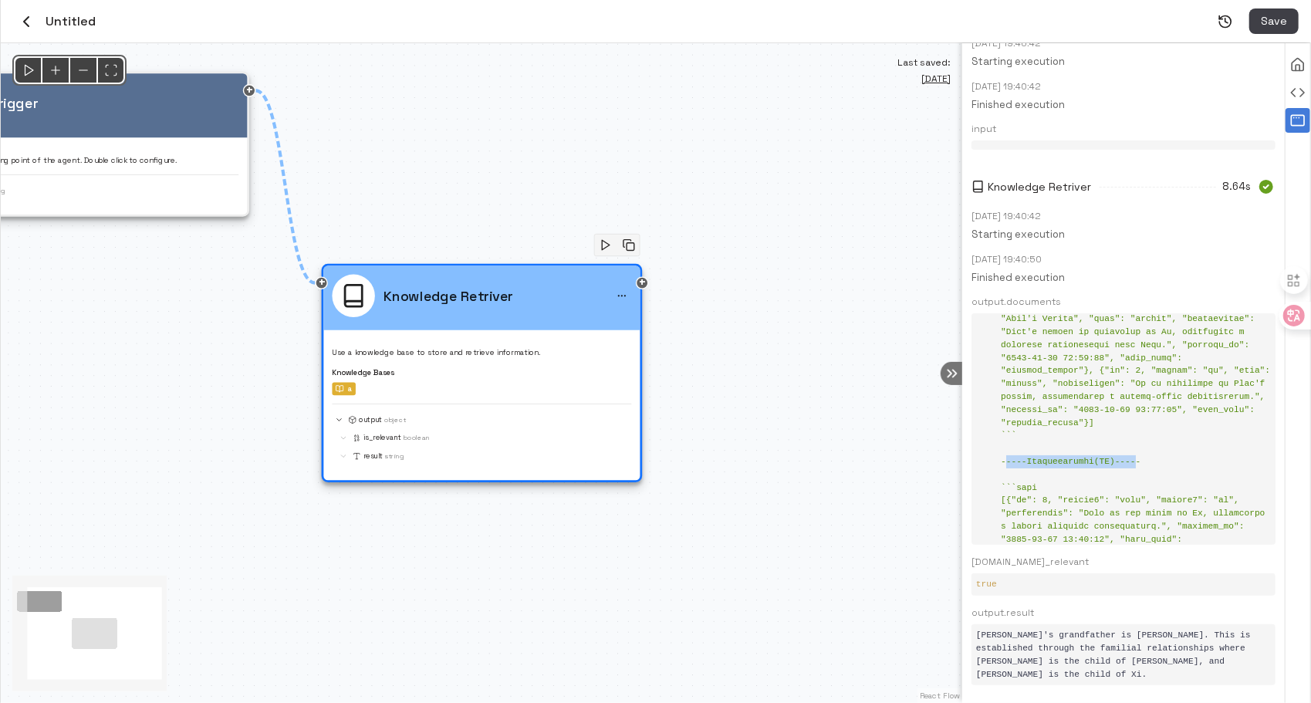
scroll to position [156, 0]
